Goal: Information Seeking & Learning: Learn about a topic

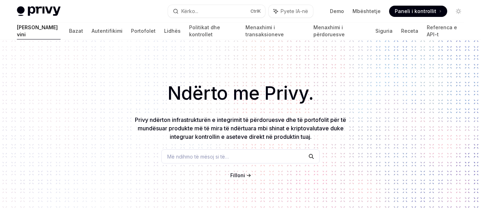
click at [454, 24] on div "[PERSON_NAME] [PERSON_NAME] Autentifikimi Portofolet Lidhës Politikat dhe kontr…" at bounding box center [240, 31] width 481 height 17
click at [414, 48] on div "Ndërto me Privy. Privy ndërton infrastrukturën e integrimit të përdoruesve dhe …" at bounding box center [240, 123] width 481 height 169
click at [245, 196] on div "Ndërto me Privy. Privy ndërton infrastrukturën e integrimit të përdoruesve dhe …" at bounding box center [240, 123] width 481 height 169
click at [246, 175] on icon at bounding box center [248, 175] width 4 height 4
click at [131, 31] on font "Portofolet" at bounding box center [143, 31] width 25 height 6
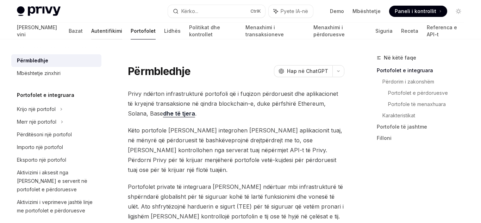
click at [91, 35] on link "Autentifikimi" at bounding box center [106, 31] width 31 height 17
type textarea "*"
